Goal: Transaction & Acquisition: Purchase product/service

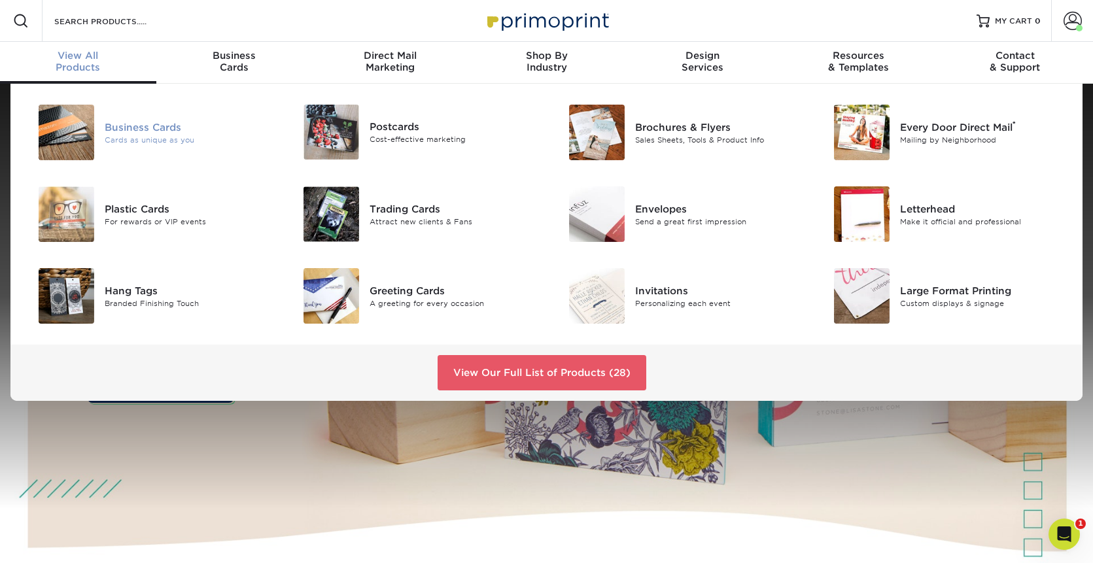
click at [143, 126] on div "Business Cards" at bounding box center [188, 127] width 167 height 14
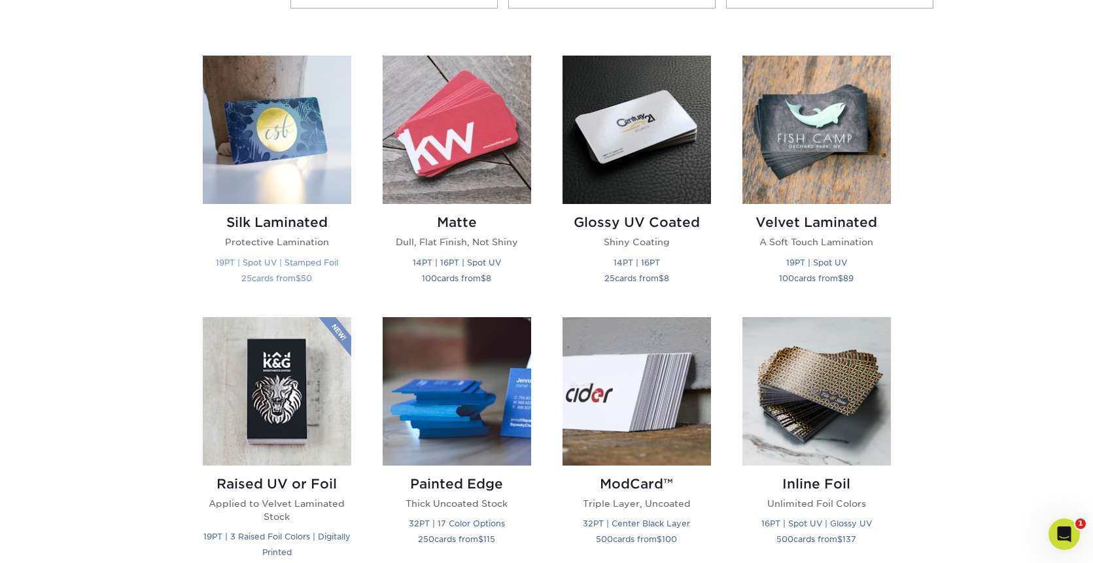
scroll to position [605, 0]
click at [836, 145] on img at bounding box center [816, 130] width 148 height 148
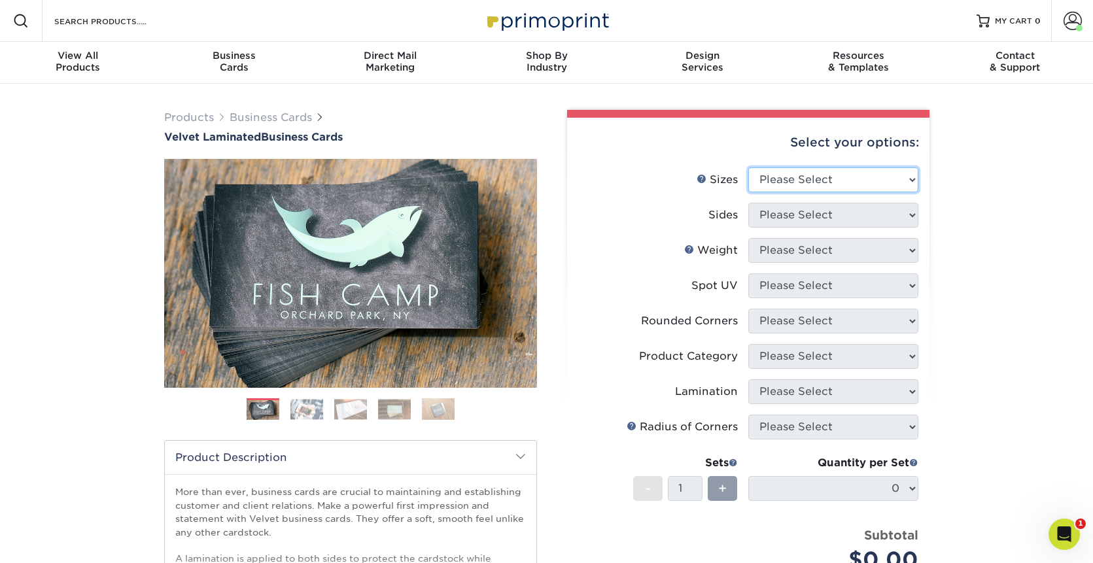
select select "2.00x3.50"
select select "13abbda7-1d64-4f25-8bb2-c179b224825d"
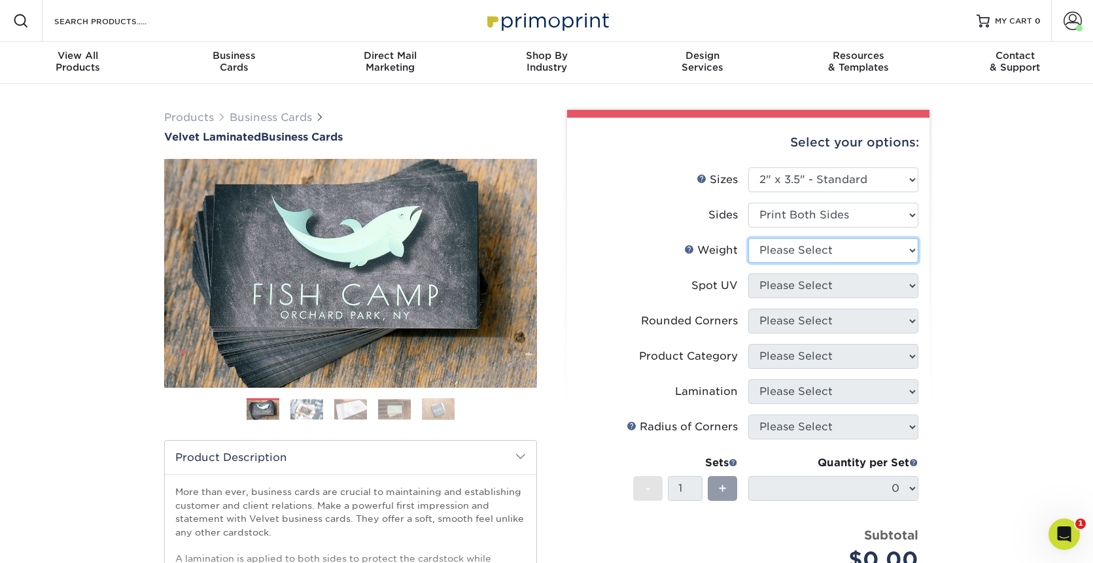
select select "16PT"
select select "0"
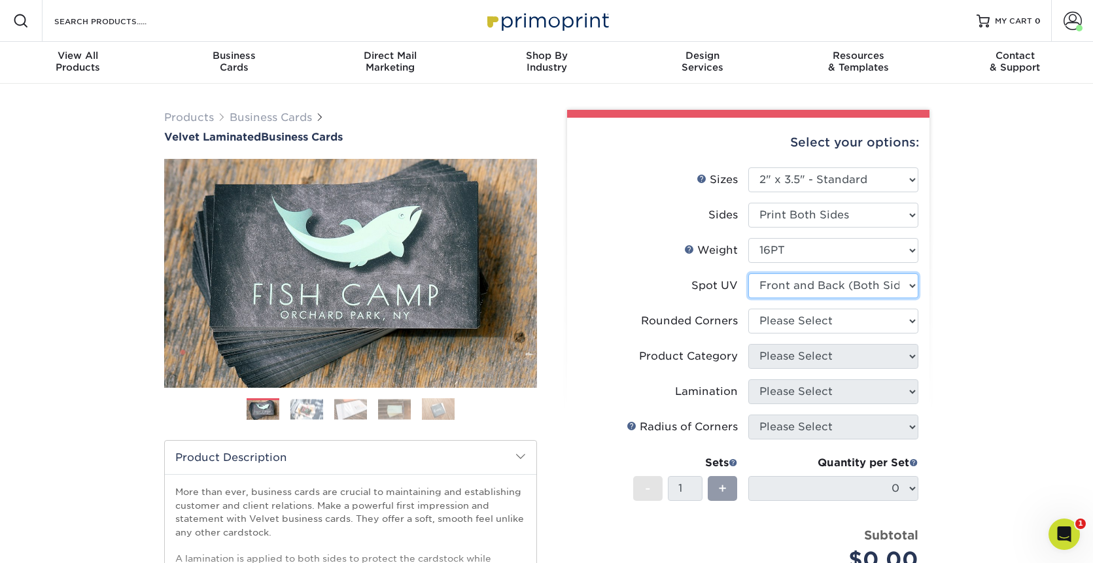
scroll to position [1, 0]
select select "0"
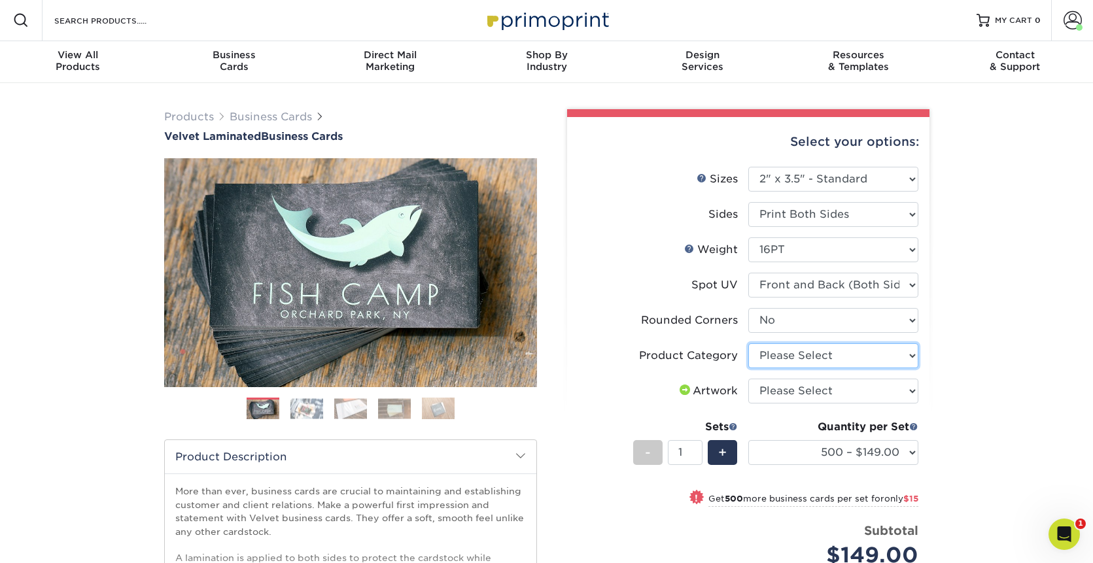
select select "3b5148f1-0588-4f88-a218-97bcfdce65c1"
select select "upload"
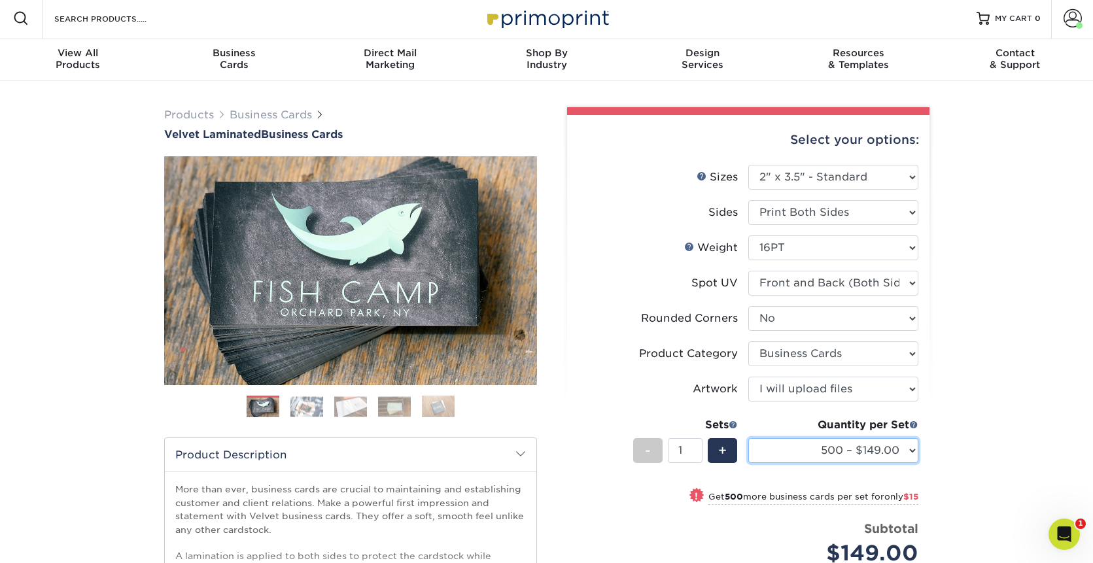
scroll to position [3, 1]
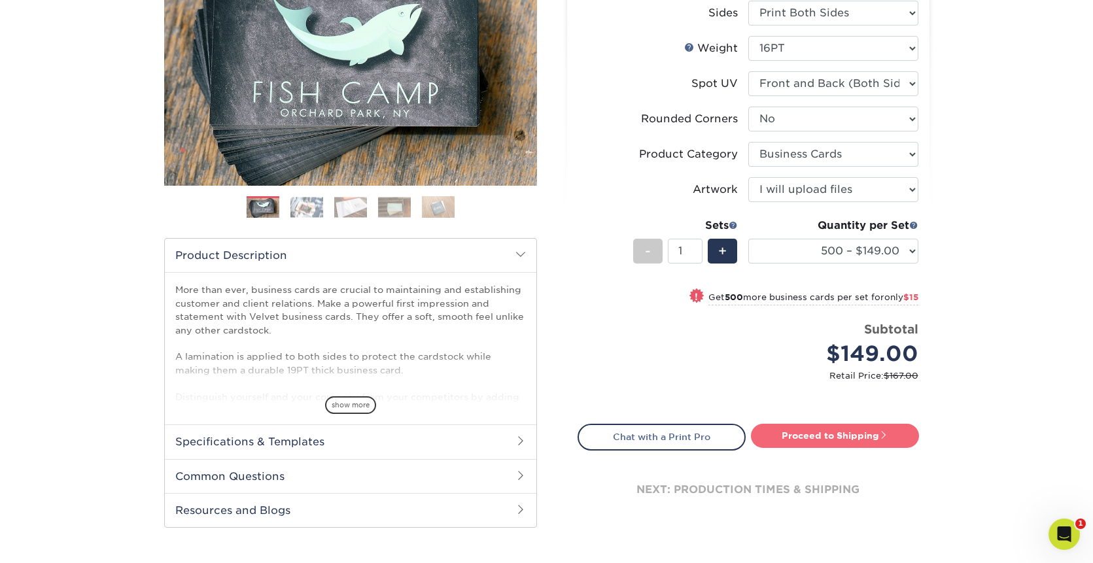
click at [776, 439] on link "Proceed to Shipping" at bounding box center [835, 436] width 168 height 24
type input "Set 1"
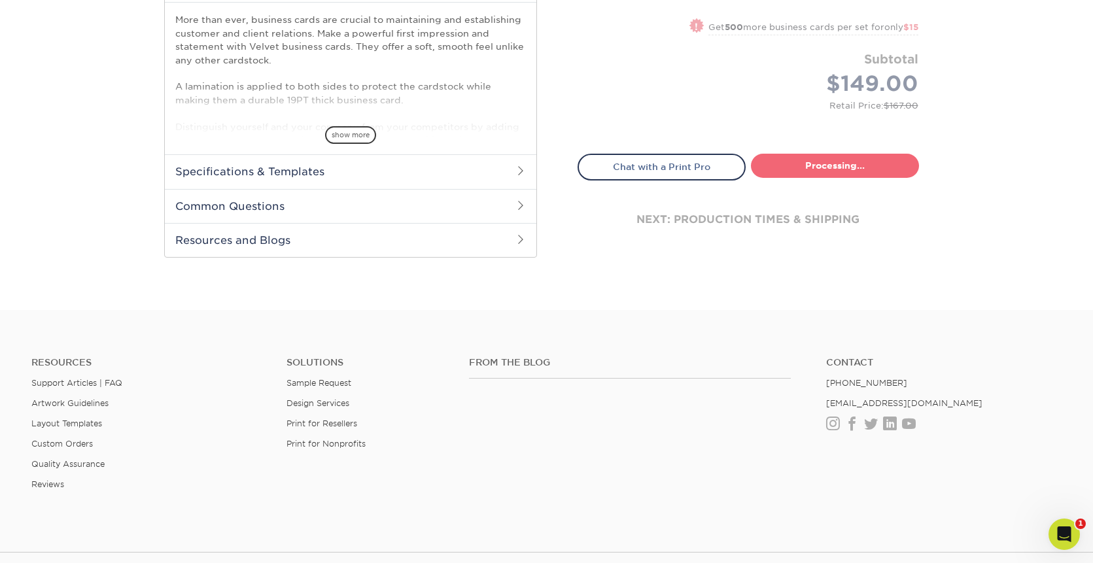
select select "4255bcc9-c807-49ed-9fda-38550f218dbc"
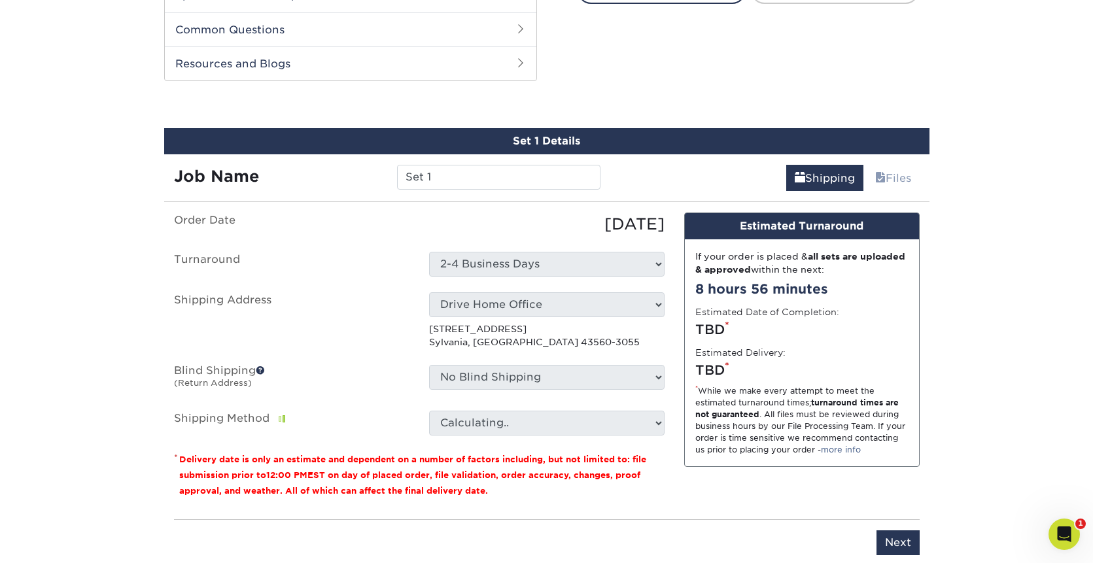
scroll to position [665, 0]
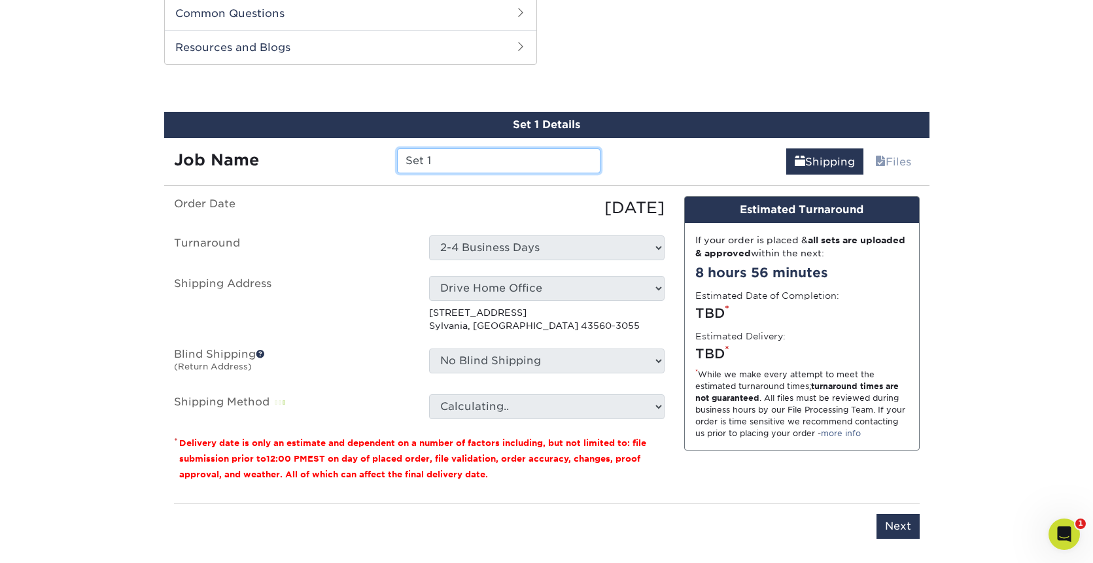
drag, startPoint x: 464, startPoint y: 168, endPoint x: 388, endPoint y: 161, distance: 75.6
click at [388, 161] on div "Set 1" at bounding box center [498, 160] width 223 height 25
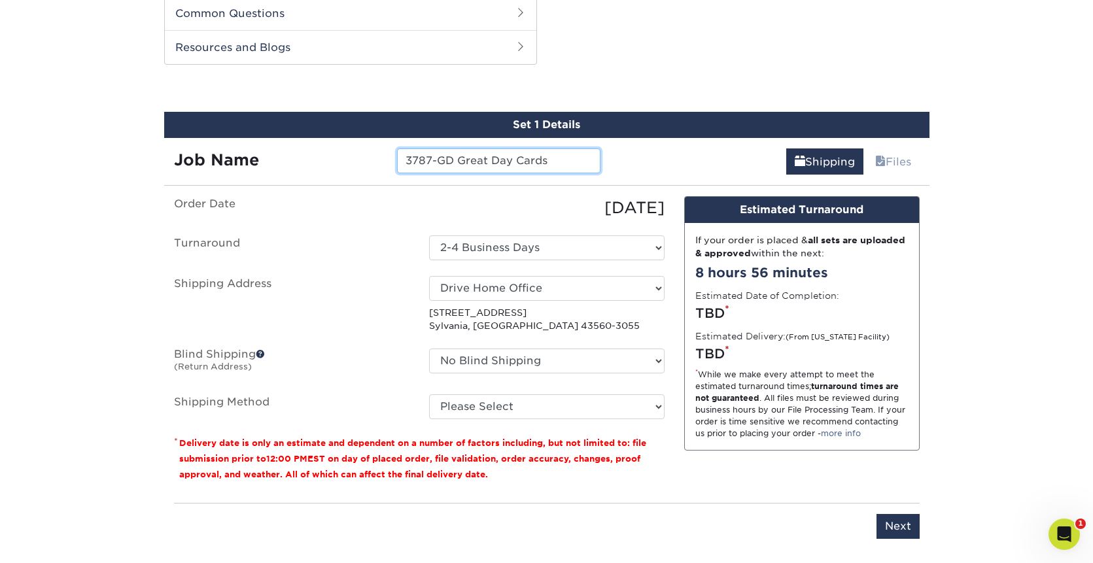
type input "3787-GD Great Day Cards"
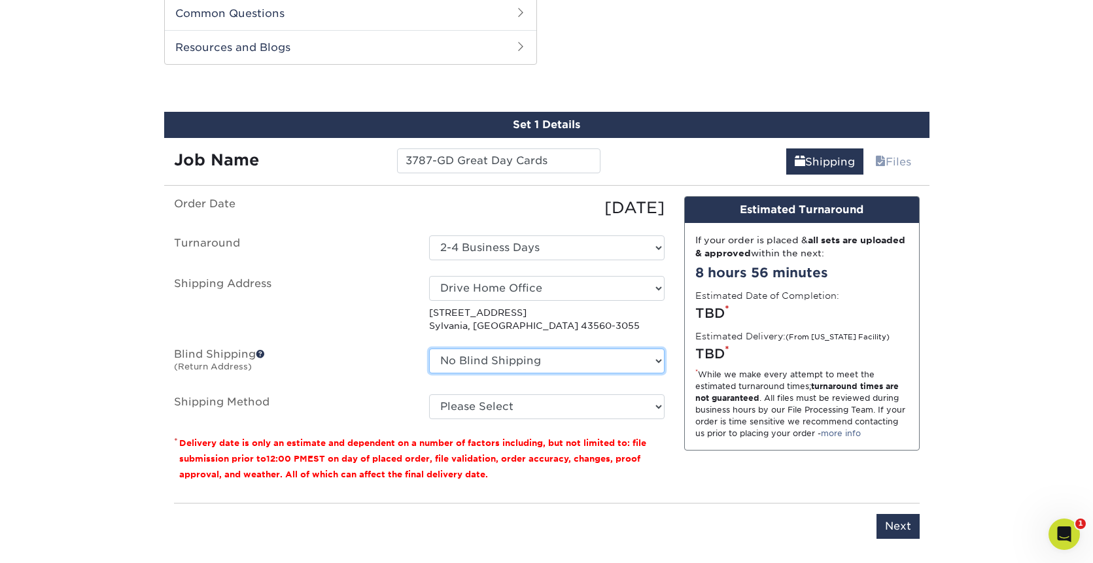
select select "205717"
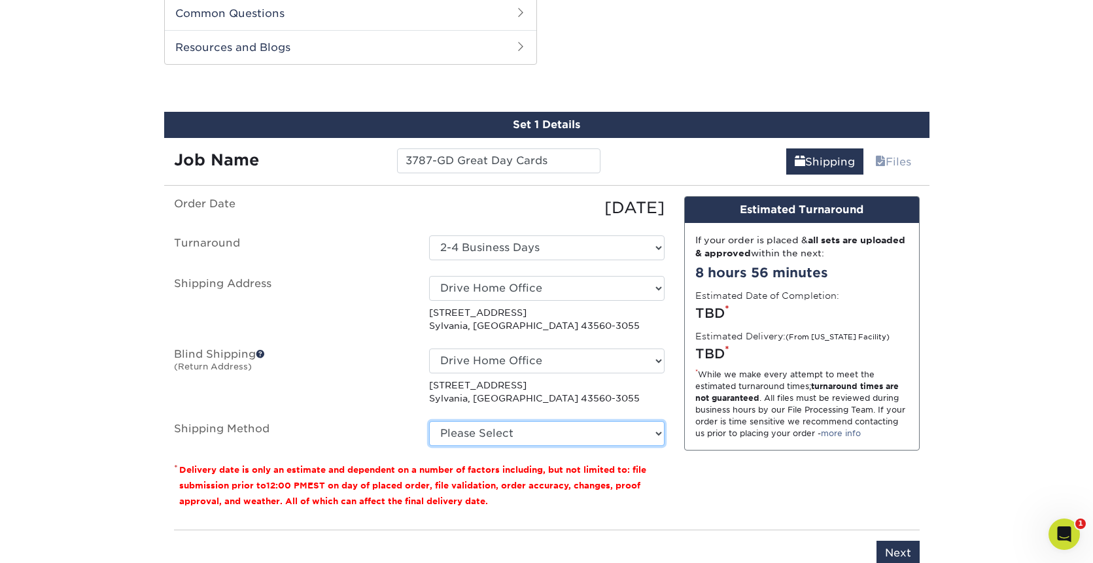
select select "03"
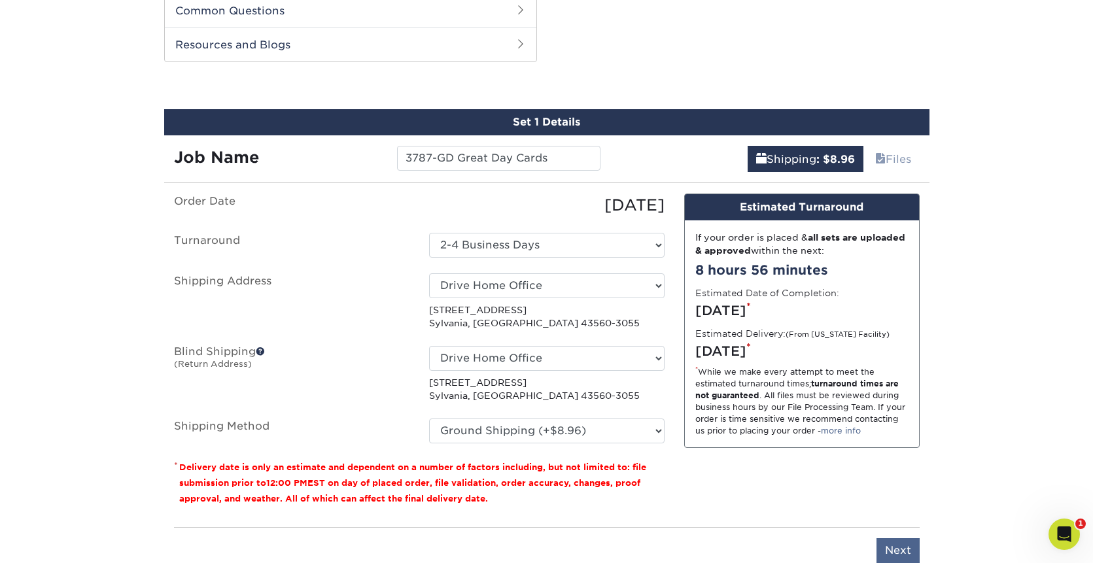
click at [884, 541] on input "Next" at bounding box center [897, 550] width 43 height 25
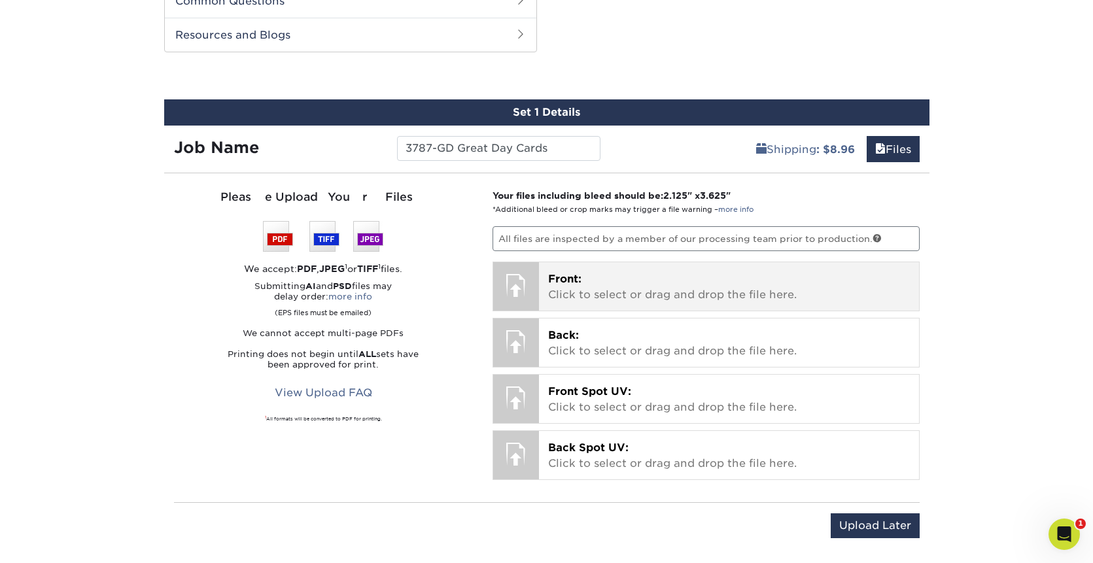
scroll to position [679, 0]
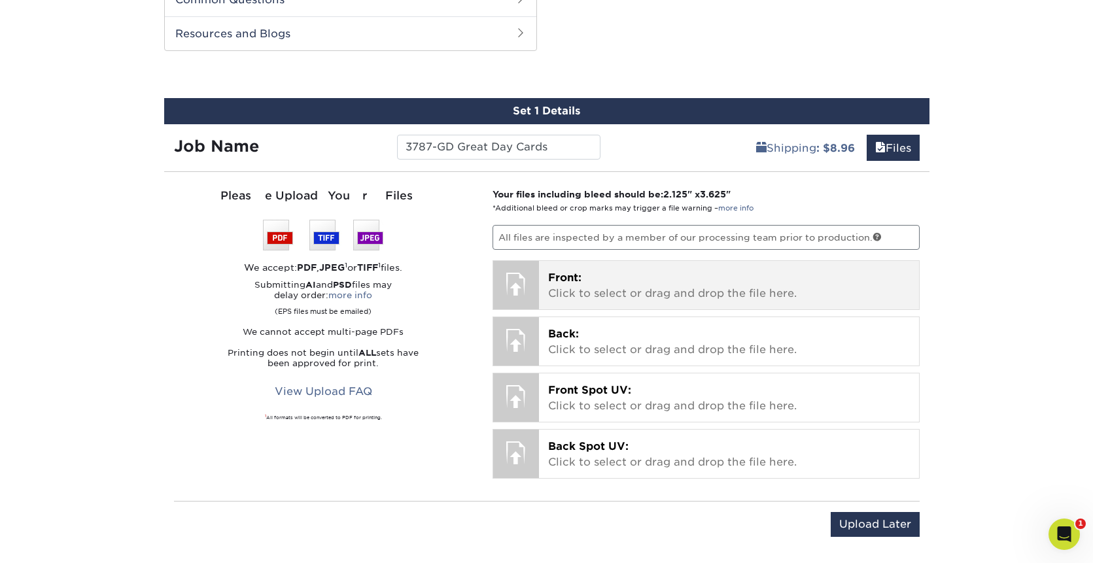
click at [585, 295] on p "Front: Click to select or drag and drop the file here." at bounding box center [729, 285] width 362 height 31
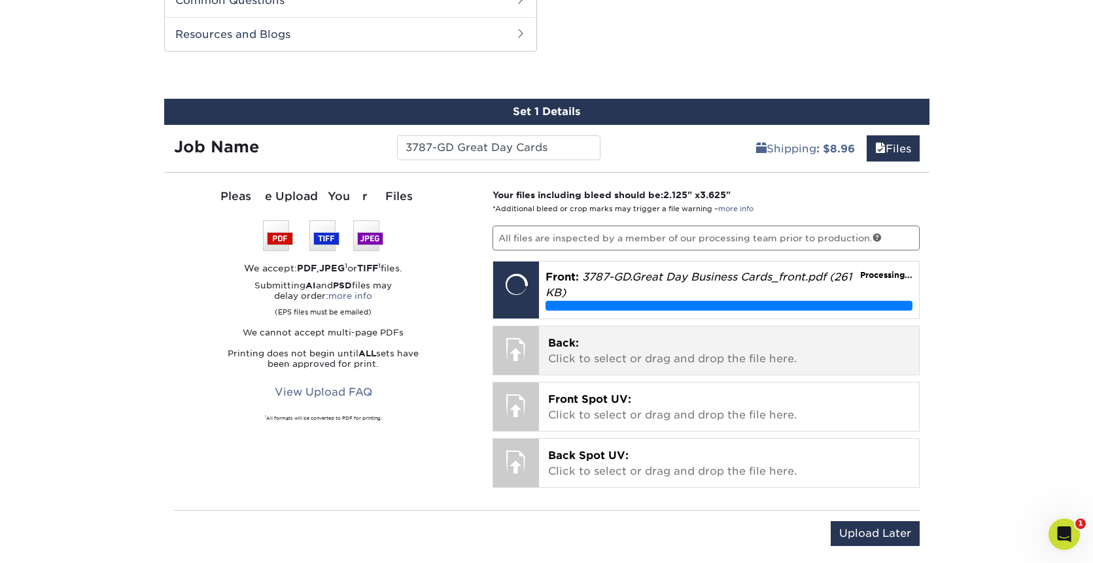
click at [616, 343] on p "Back: Click to select or drag and drop the file here." at bounding box center [729, 351] width 362 height 31
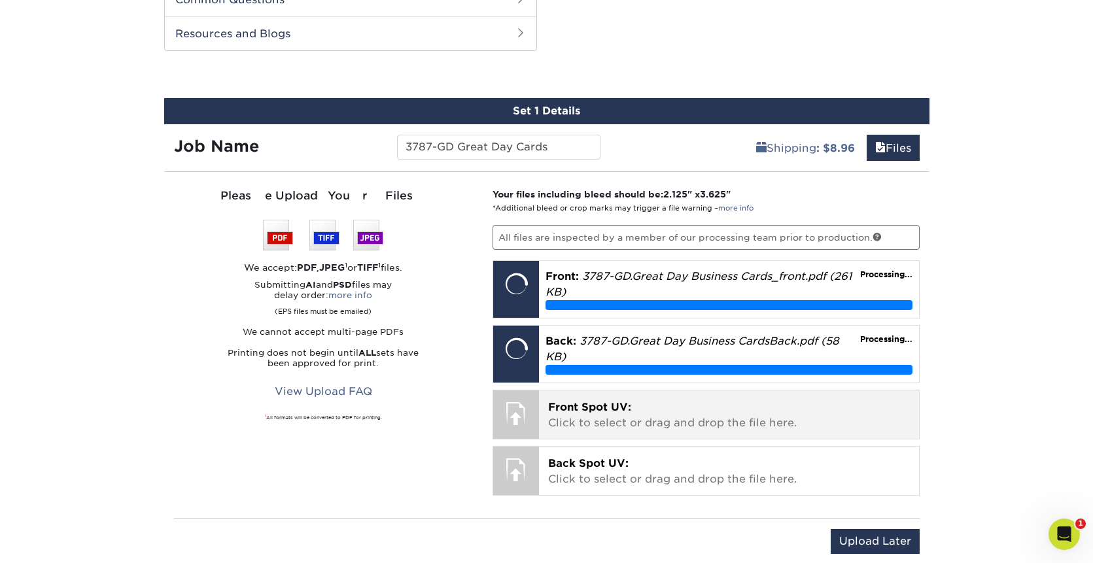
click at [632, 404] on p "Front Spot UV: Click to select or drag and drop the file here." at bounding box center [729, 415] width 362 height 31
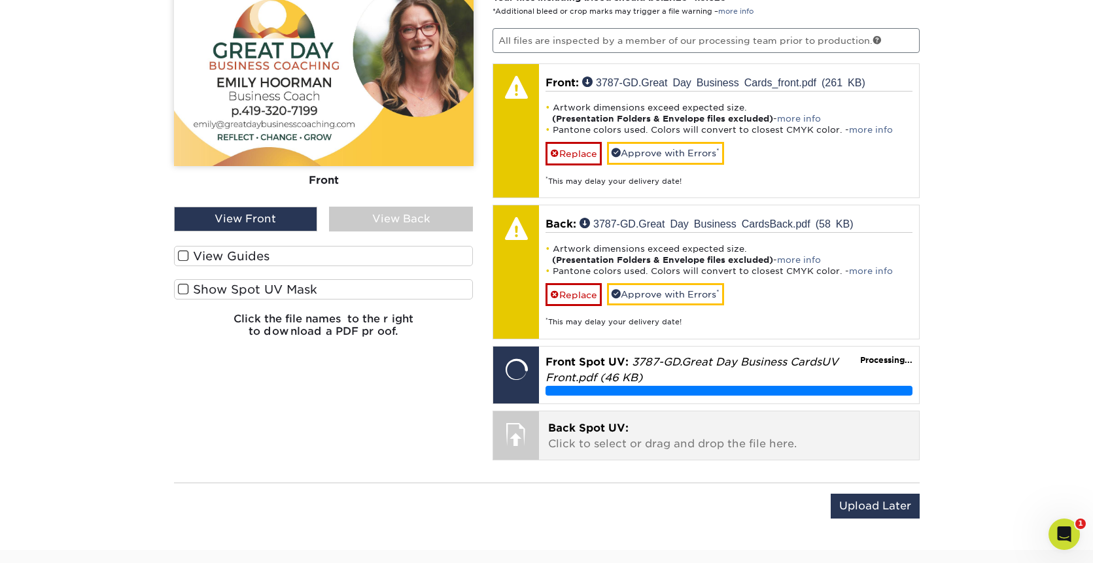
scroll to position [876, 0]
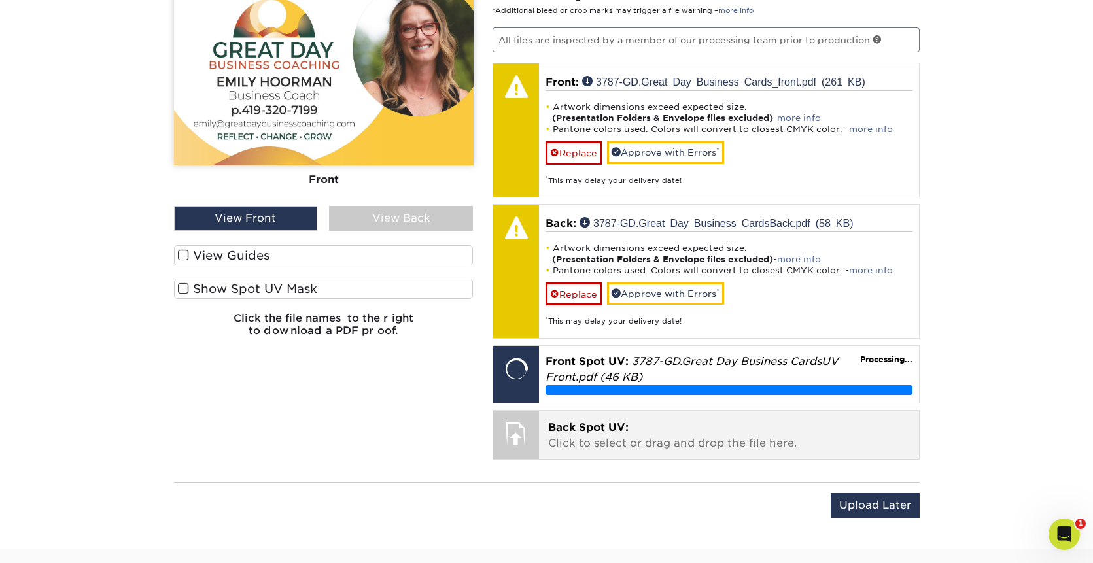
click at [641, 438] on p "Back Spot UV: Click to select or drag and drop the file here." at bounding box center [729, 435] width 362 height 31
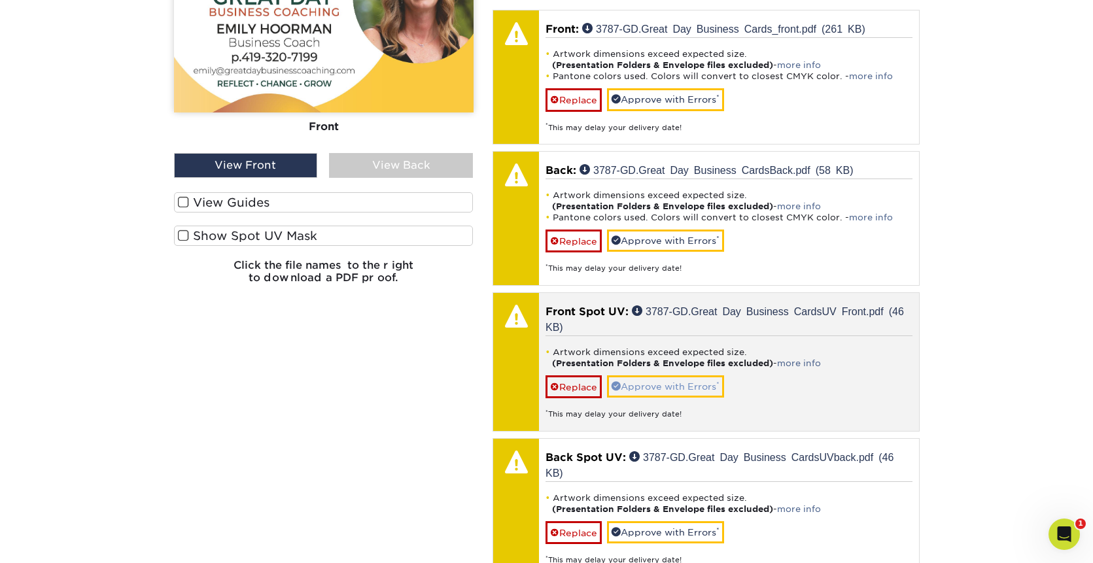
scroll to position [961, 0]
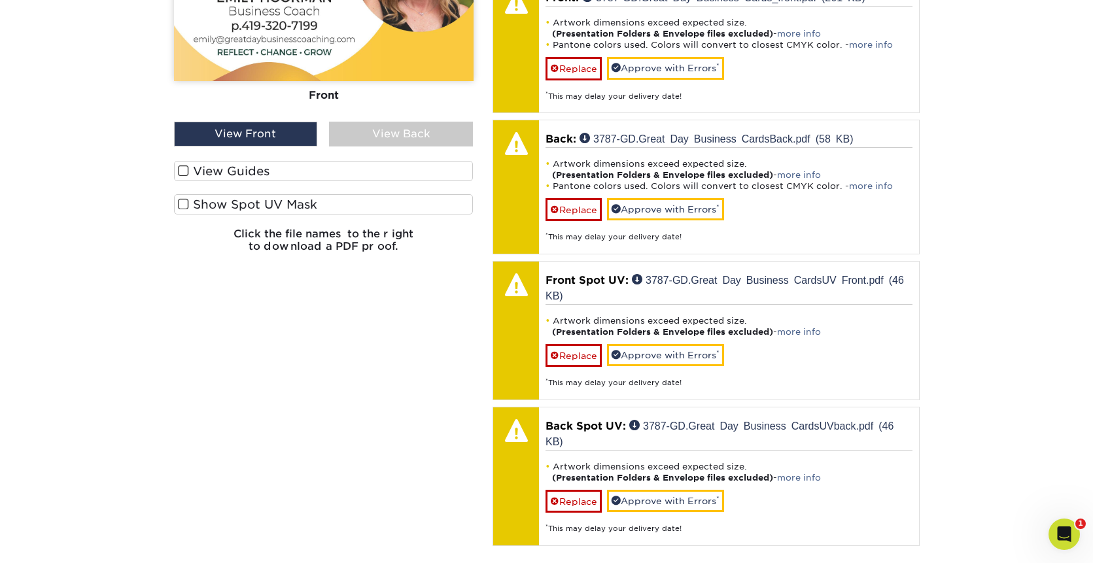
click at [421, 140] on div "View Back" at bounding box center [401, 134] width 144 height 25
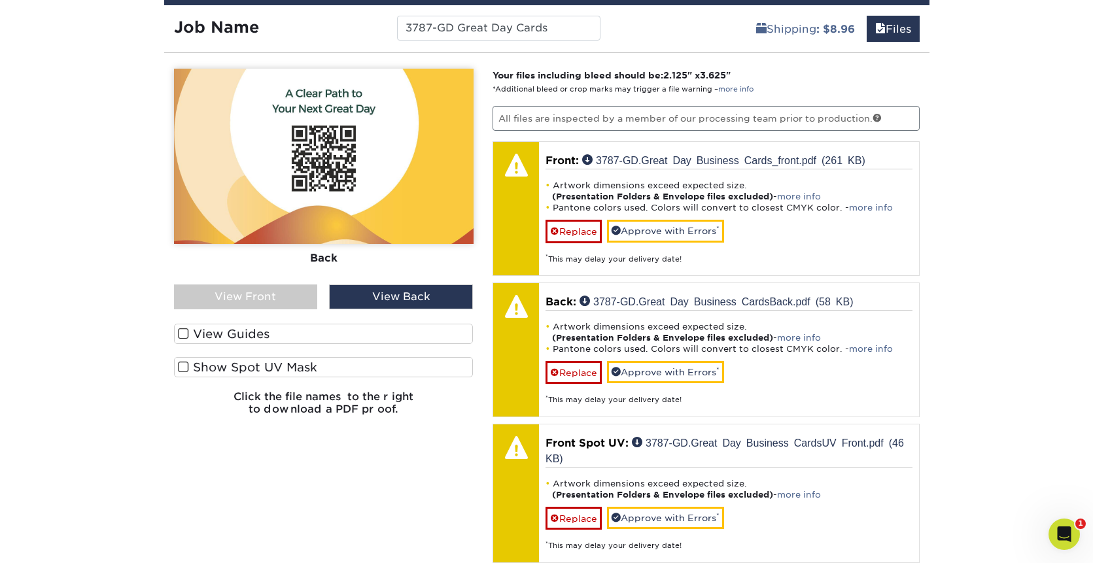
scroll to position [795, 0]
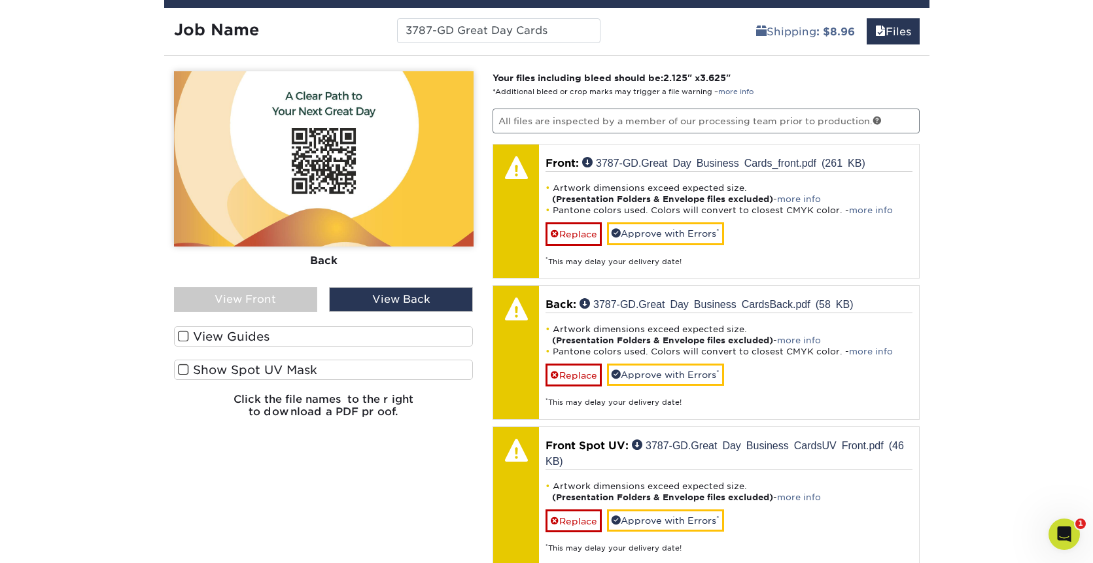
click at [183, 366] on span at bounding box center [183, 370] width 11 height 12
click at [0, 0] on input "Show Spot UV Mask" at bounding box center [0, 0] width 0 height 0
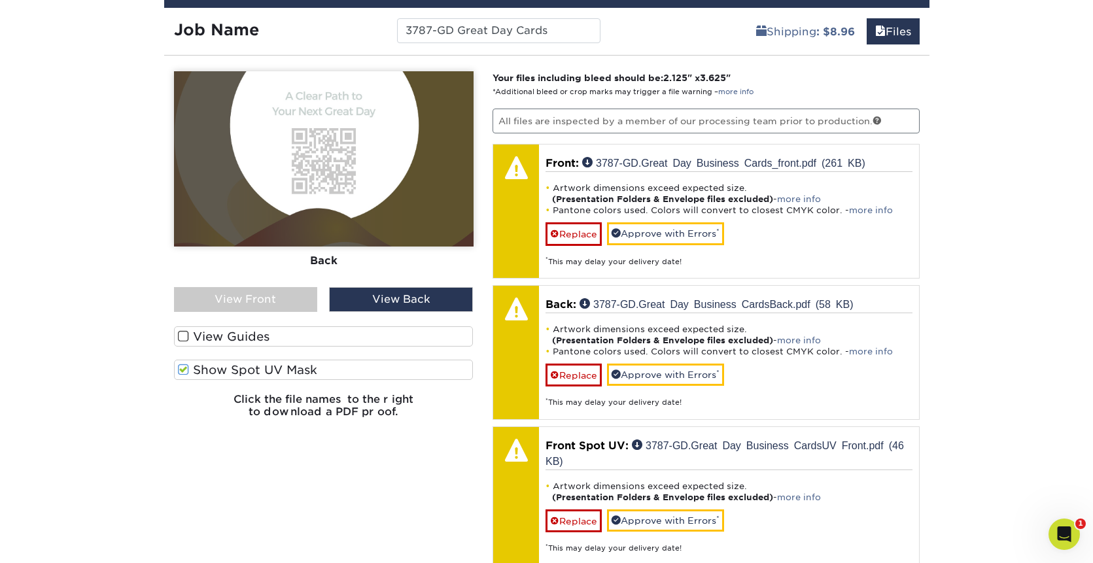
click at [256, 303] on div "View Front" at bounding box center [246, 299] width 144 height 25
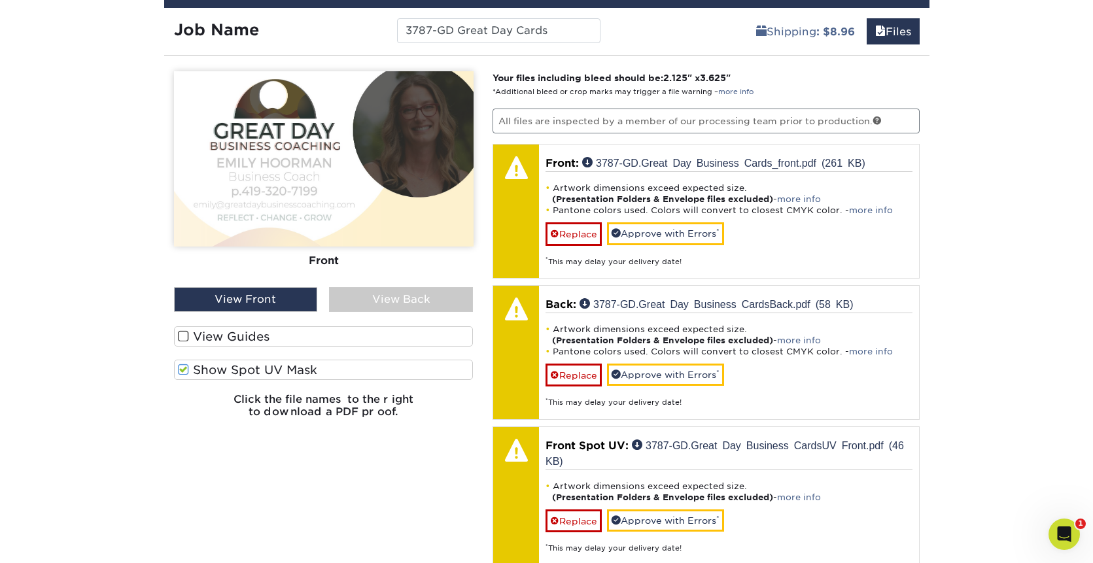
click at [353, 298] on div "View Back" at bounding box center [401, 299] width 144 height 25
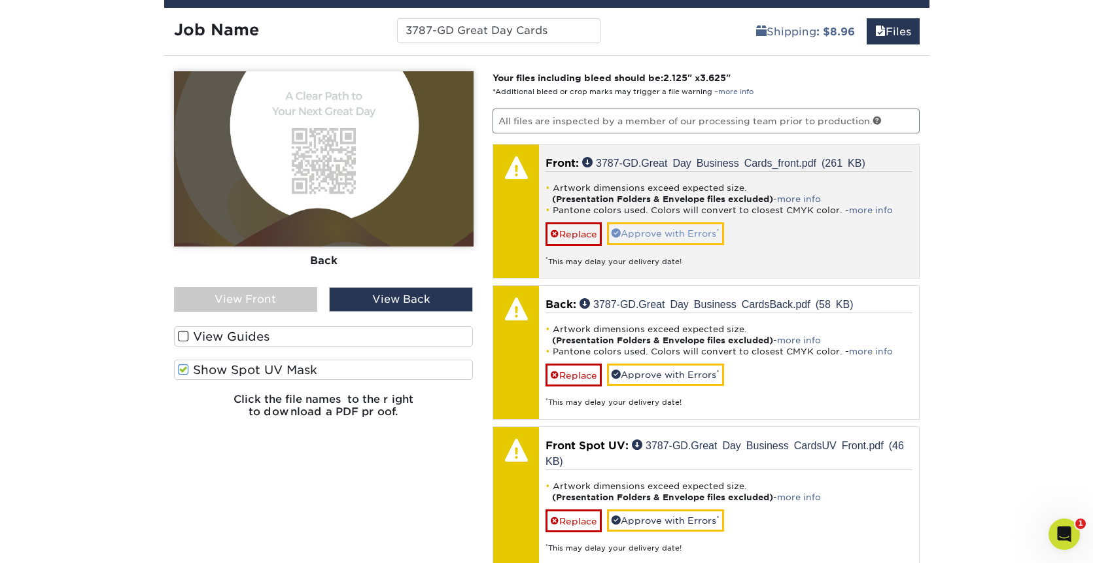
click at [651, 228] on link "Approve with Errors *" at bounding box center [665, 233] width 117 height 22
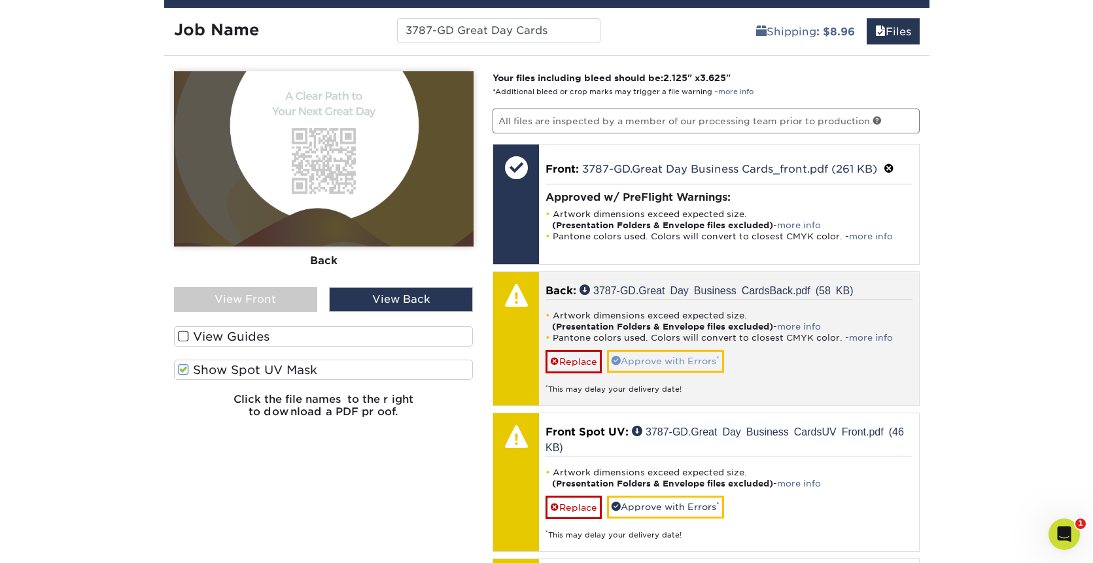
click at [667, 358] on link "Approve with Errors *" at bounding box center [665, 361] width 117 height 22
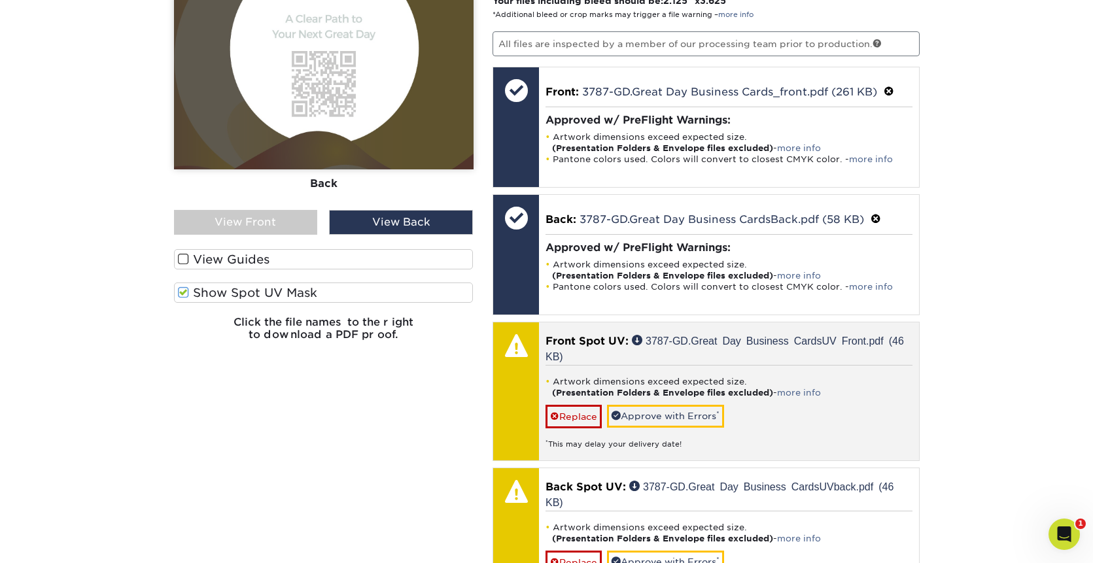
scroll to position [874, 0]
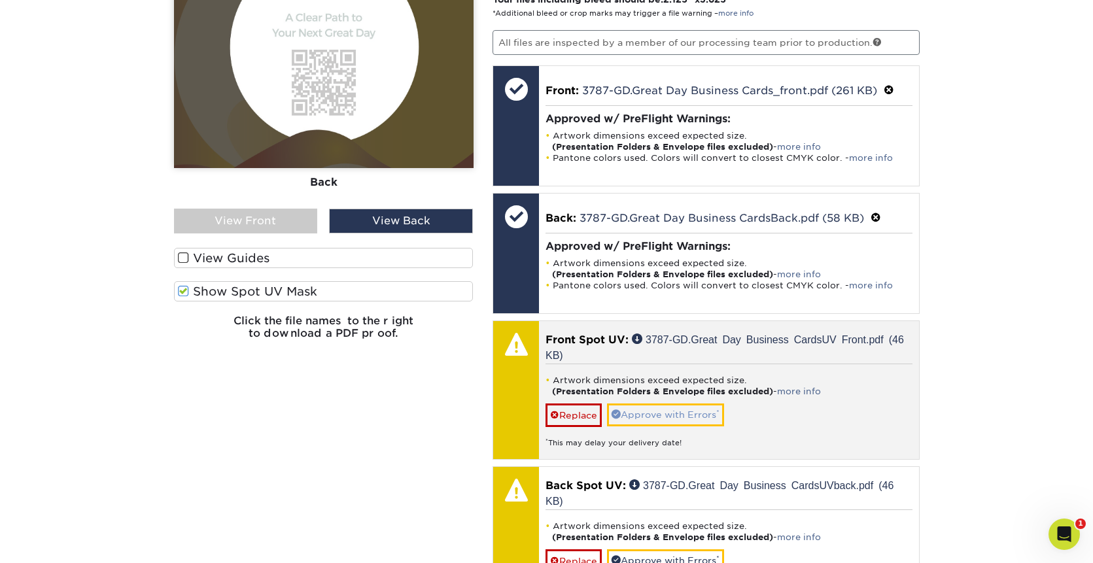
click at [668, 402] on div "Artwork dimensions exceed expected size. (Presentation Folders & Envelope files…" at bounding box center [728, 406] width 367 height 84
click at [667, 404] on link "Approve with Errors *" at bounding box center [665, 415] width 117 height 22
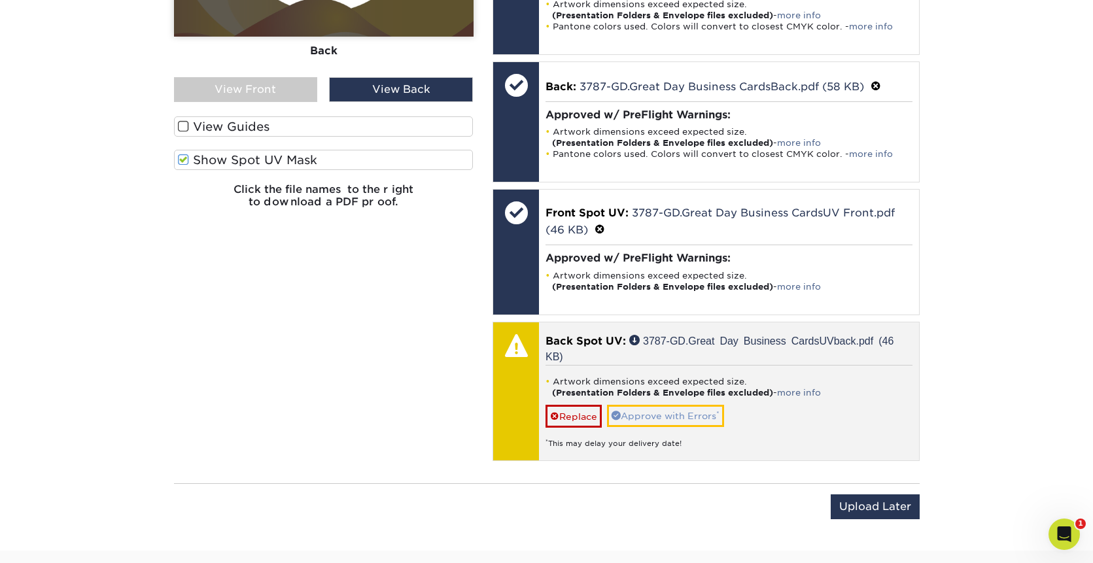
click at [666, 419] on link "Approve with Errors *" at bounding box center [665, 416] width 117 height 22
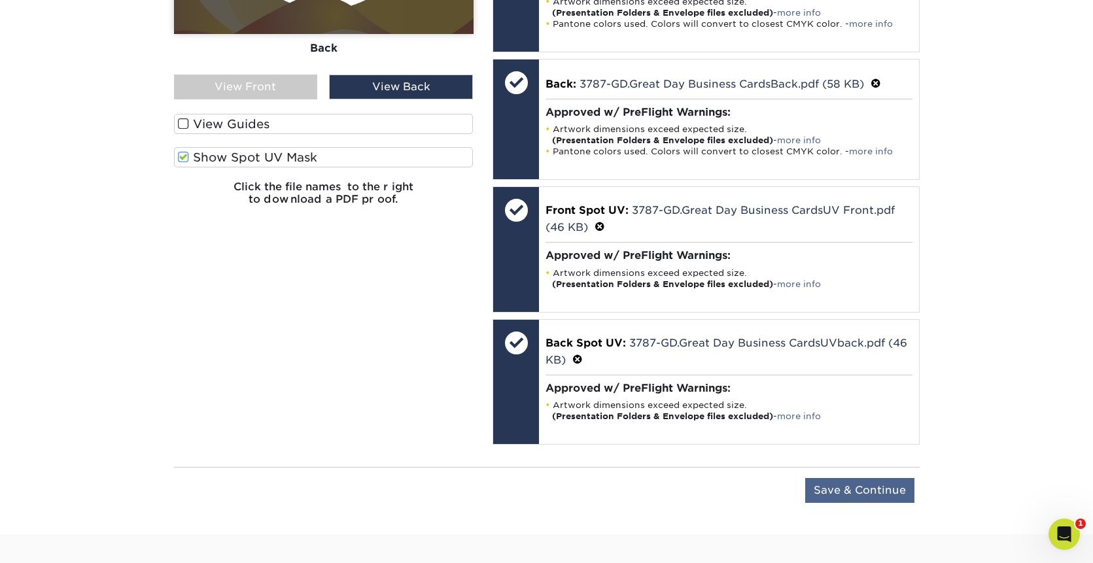
click at [837, 485] on input "Save & Continue" at bounding box center [859, 490] width 109 height 25
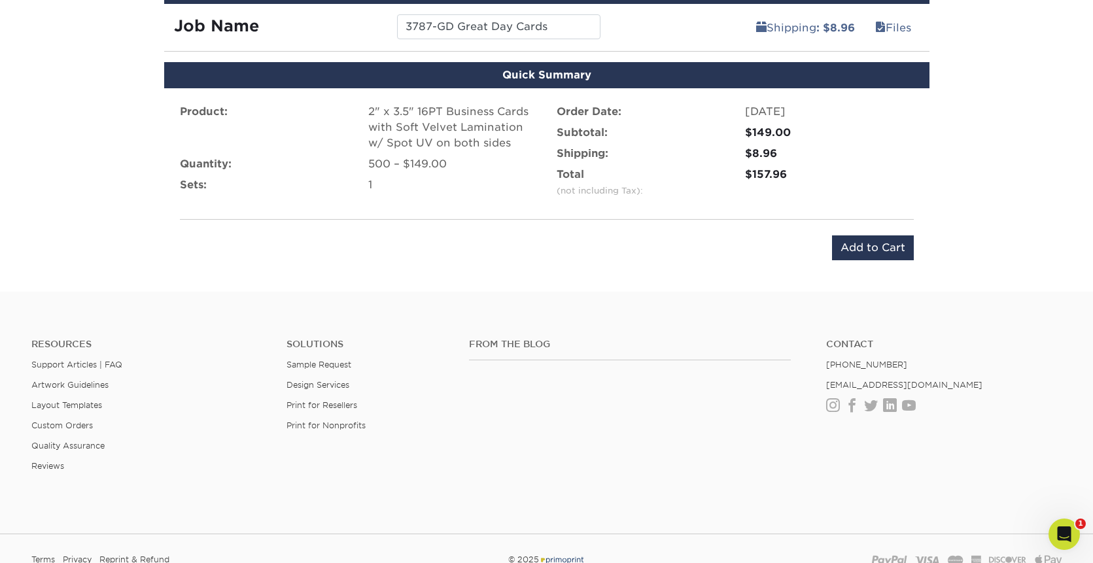
scroll to position [796, 0]
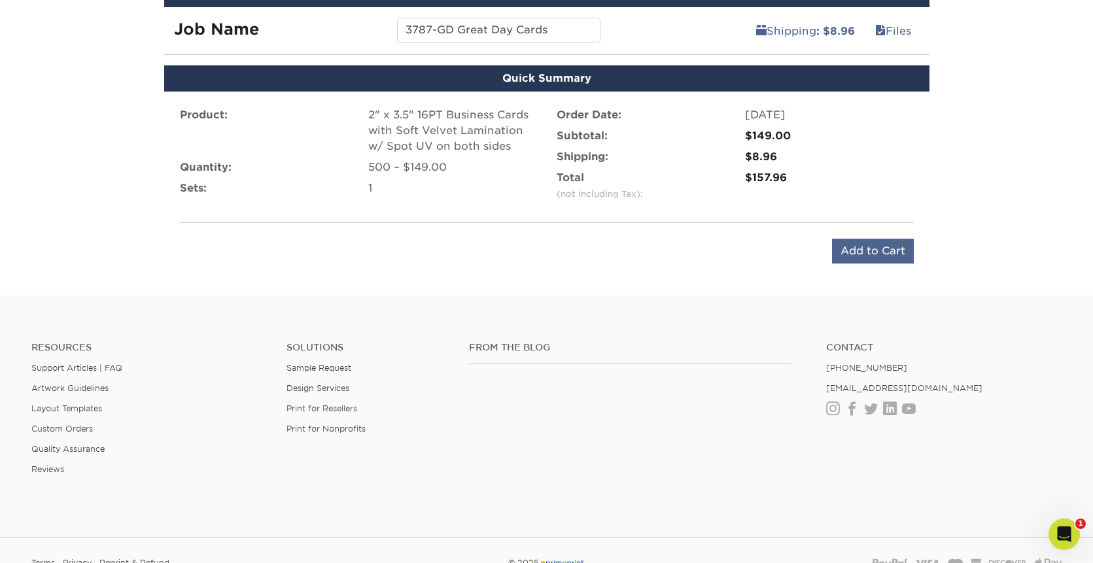
click at [884, 250] on input "Add to Cart" at bounding box center [873, 251] width 82 height 25
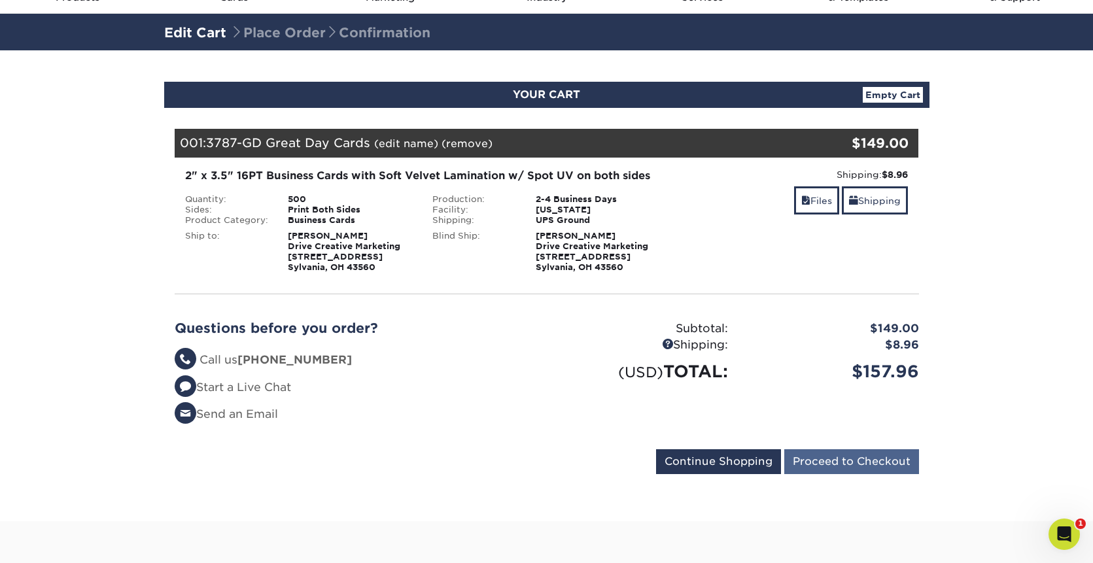
scroll to position [69, 0]
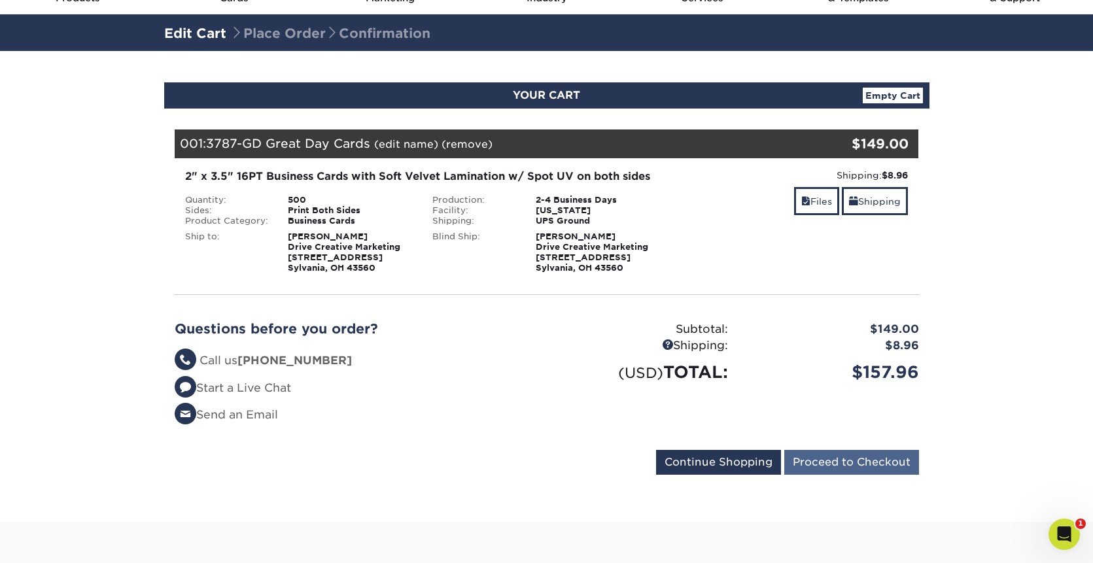
click at [823, 455] on input "Proceed to Checkout" at bounding box center [851, 462] width 135 height 25
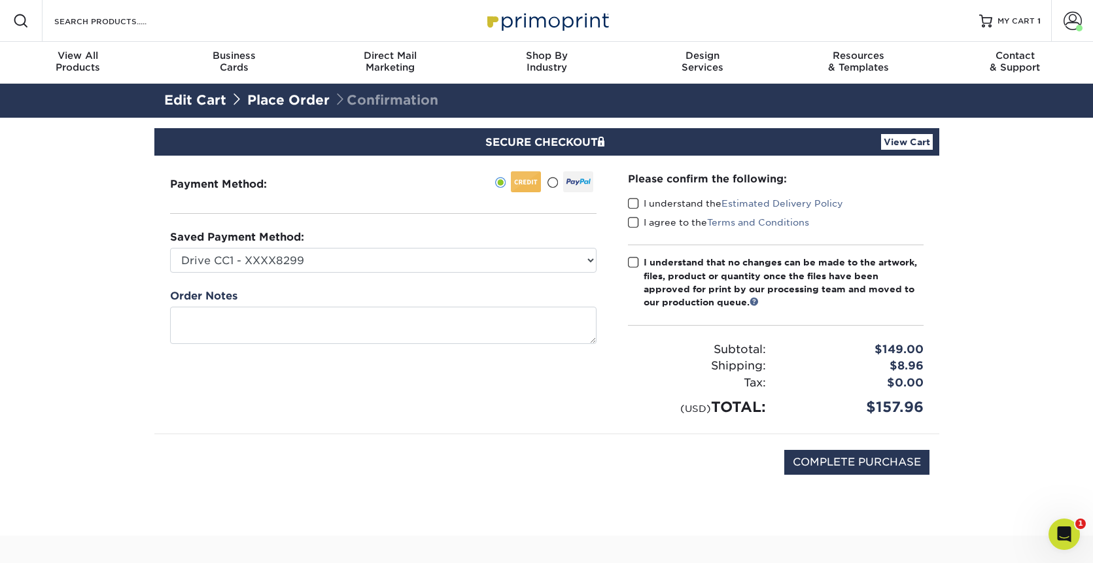
scroll to position [1, 0]
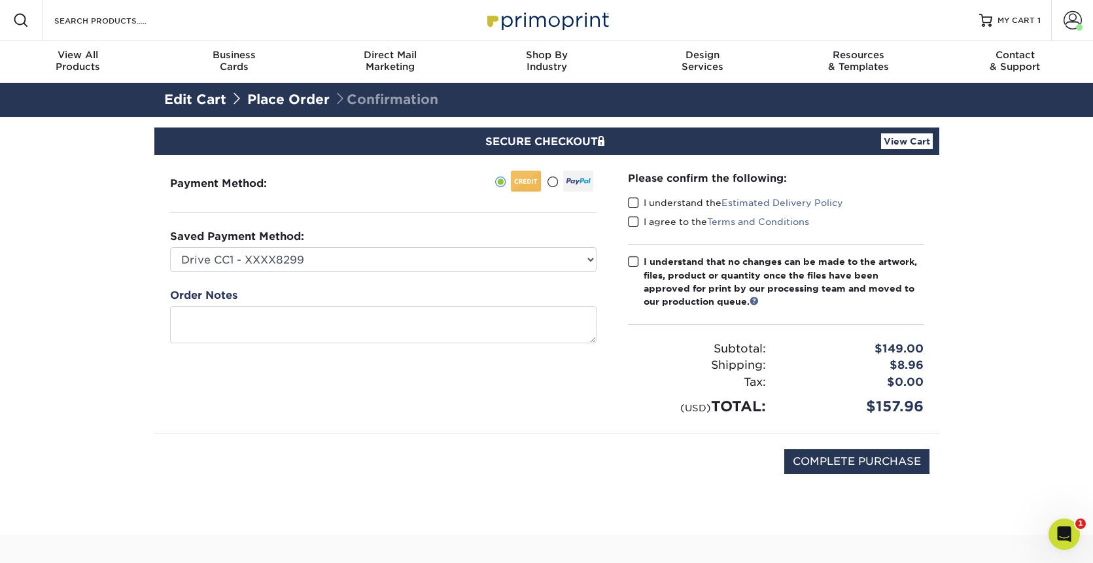
click at [634, 200] on span at bounding box center [633, 203] width 11 height 12
click at [0, 0] on input "I understand the Estimated Delivery Policy" at bounding box center [0, 0] width 0 height 0
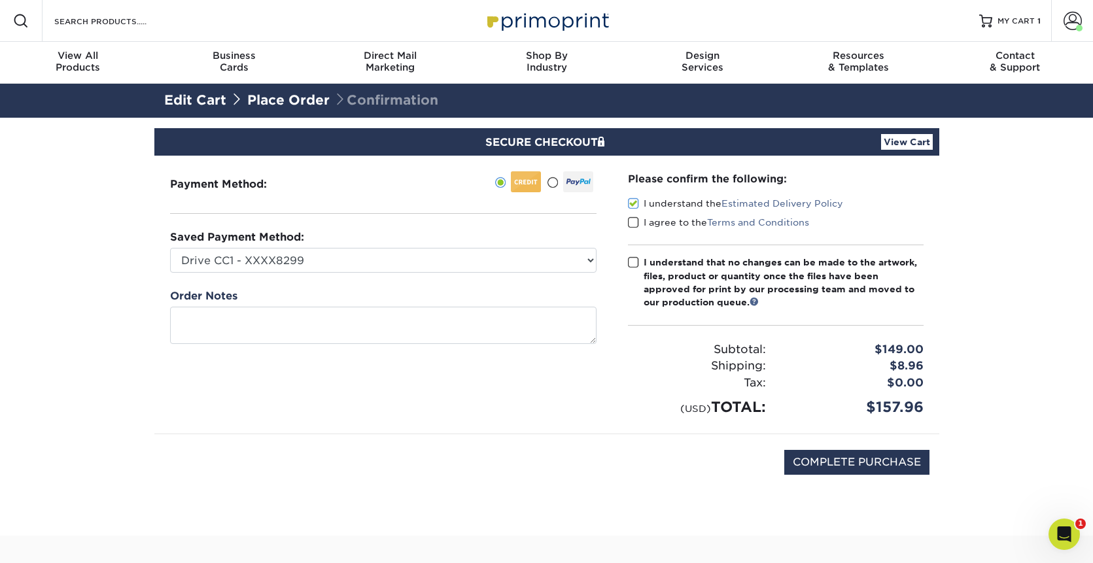
click at [630, 220] on span at bounding box center [633, 222] width 11 height 12
click at [0, 0] on input "I agree to the Terms and Conditions" at bounding box center [0, 0] width 0 height 0
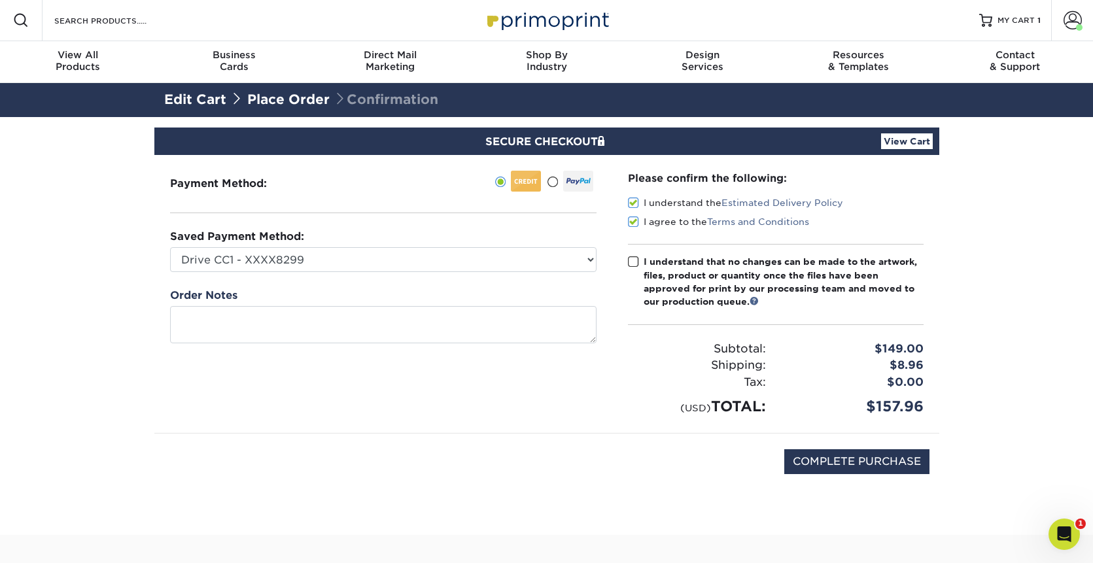
click at [632, 256] on span at bounding box center [633, 262] width 11 height 12
click at [0, 0] on input "I understand that no changes can be made to the artwork, files, product or quan…" at bounding box center [0, 0] width 0 height 0
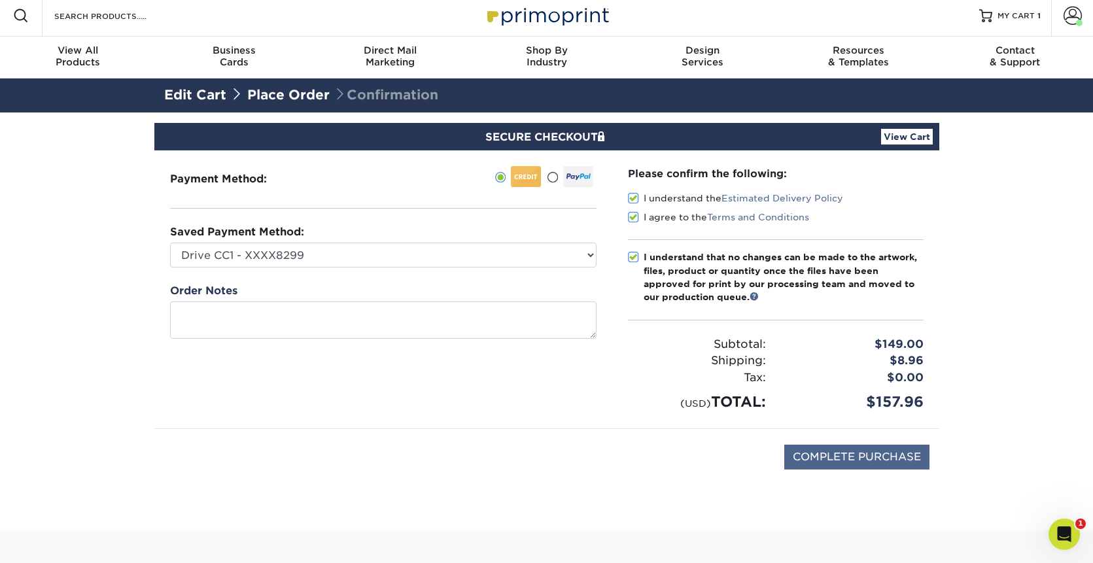
click at [842, 449] on input "COMPLETE PURCHASE" at bounding box center [856, 457] width 145 height 25
type input "PROCESSING, PLEASE WAIT..."
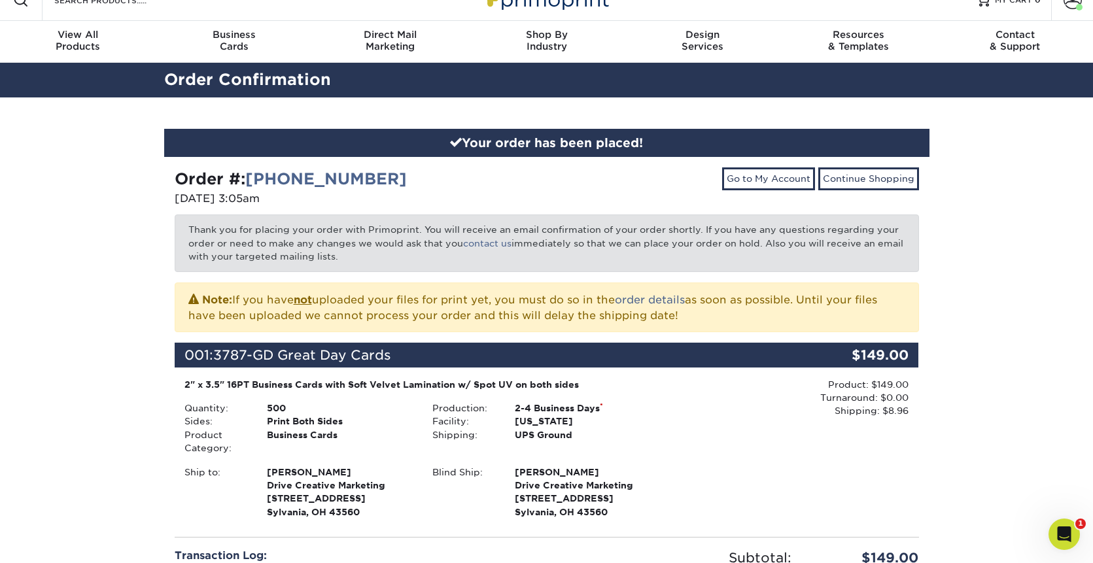
scroll to position [24, 0]
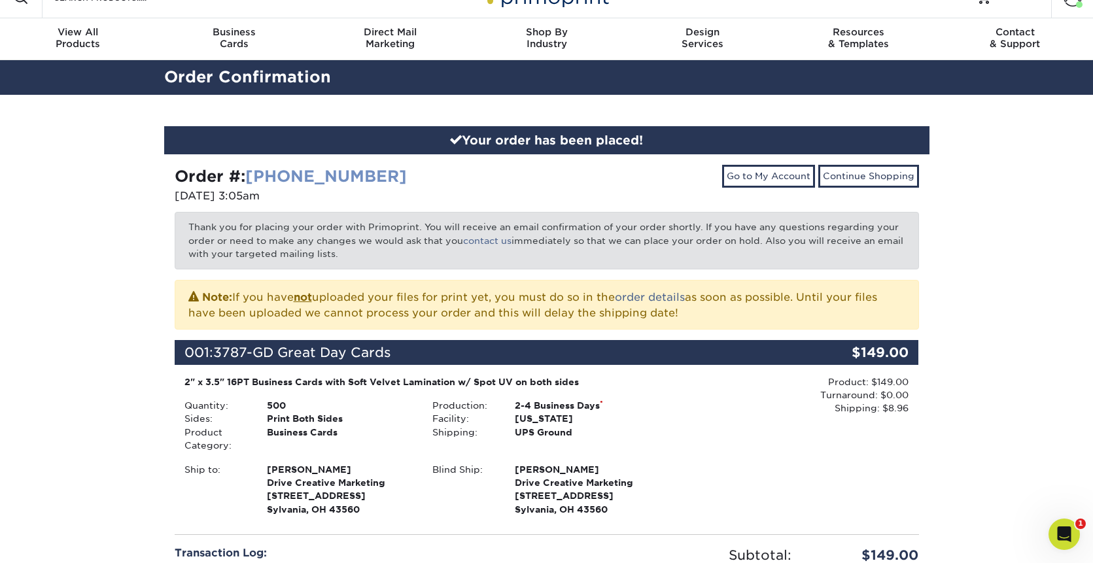
drag, startPoint x: 385, startPoint y: 171, endPoint x: 251, endPoint y: 173, distance: 134.1
click at [251, 173] on div "Order #: [PHONE_NUMBER]" at bounding box center [356, 177] width 362 height 24
copy strong "[PHONE_NUMBER]"
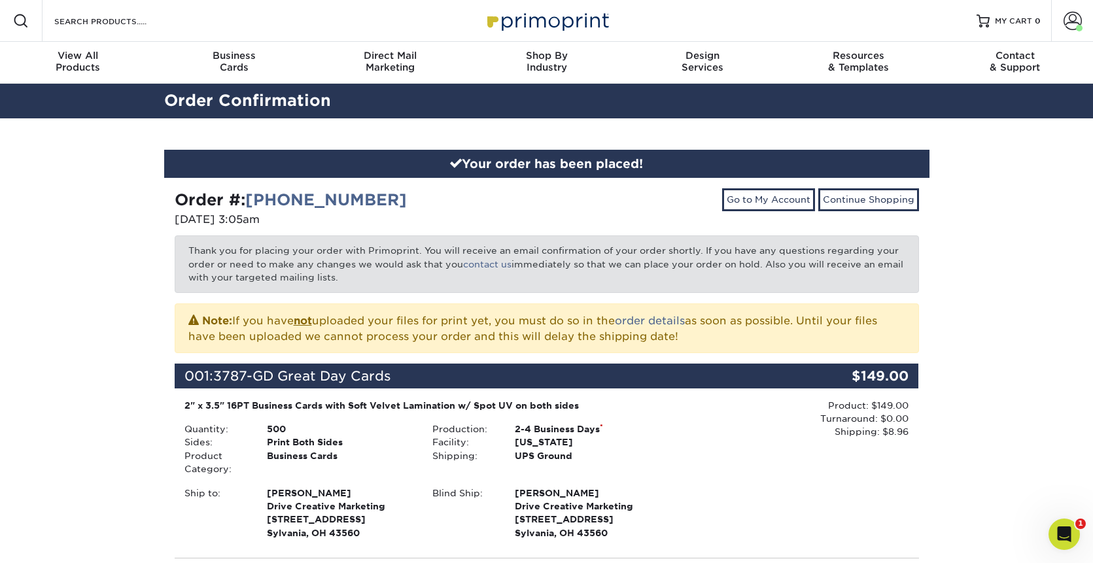
scroll to position [0, 0]
